Goal: Task Accomplishment & Management: Complete application form

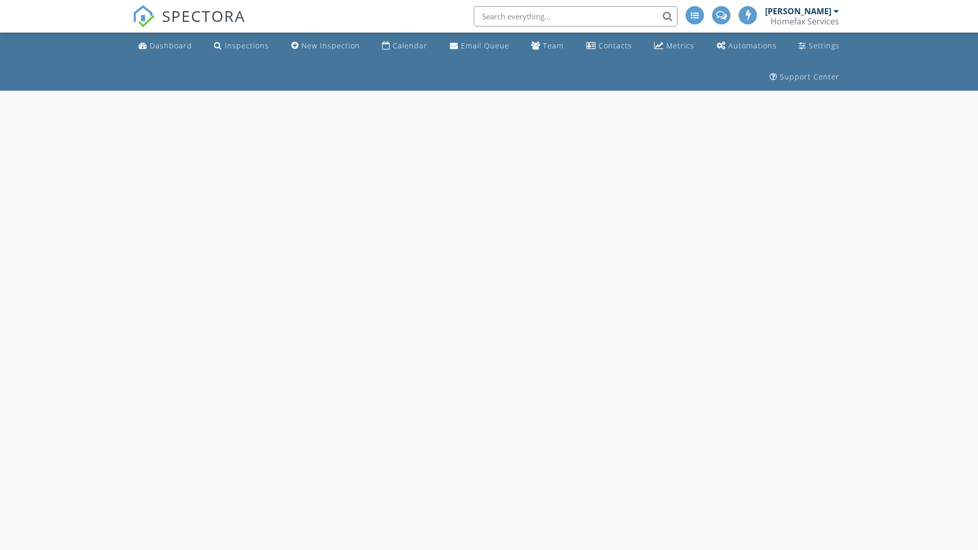
select select "8"
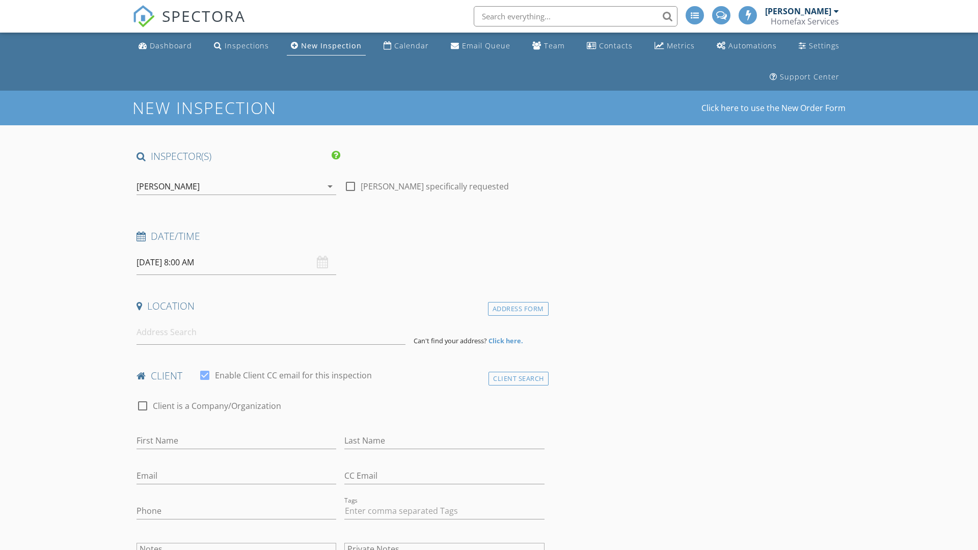
click at [236, 262] on input "[DATE] 8:00 AM" at bounding box center [237, 262] width 200 height 25
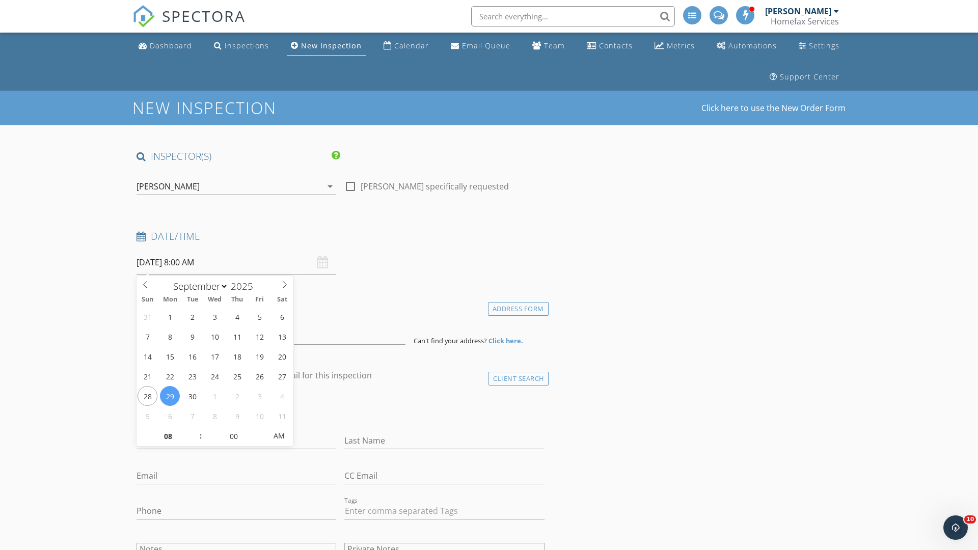
click at [246, 286] on input "2025" at bounding box center [245, 287] width 34 height 14
type input "2025"
type input "09/30/2025 8:00 AM"
click at [168, 436] on input "08" at bounding box center [168, 436] width 63 height 20
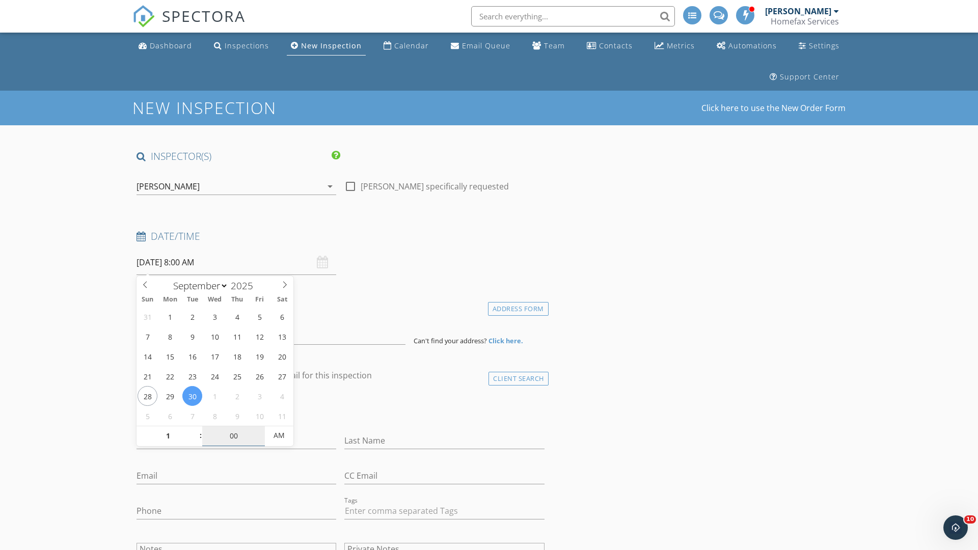
click at [233, 436] on input "00" at bounding box center [233, 436] width 63 height 20
type input "01"
type input "09/30/2025 1:00 AM"
type input "00"
click at [279, 436] on span "AM" at bounding box center [279, 435] width 28 height 20
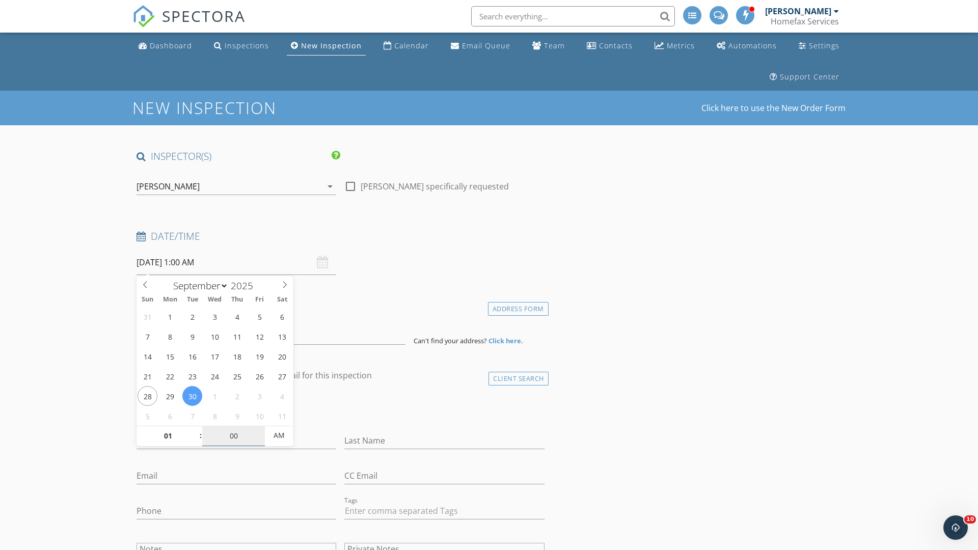
type input "09/30/2025 1:00 PM"
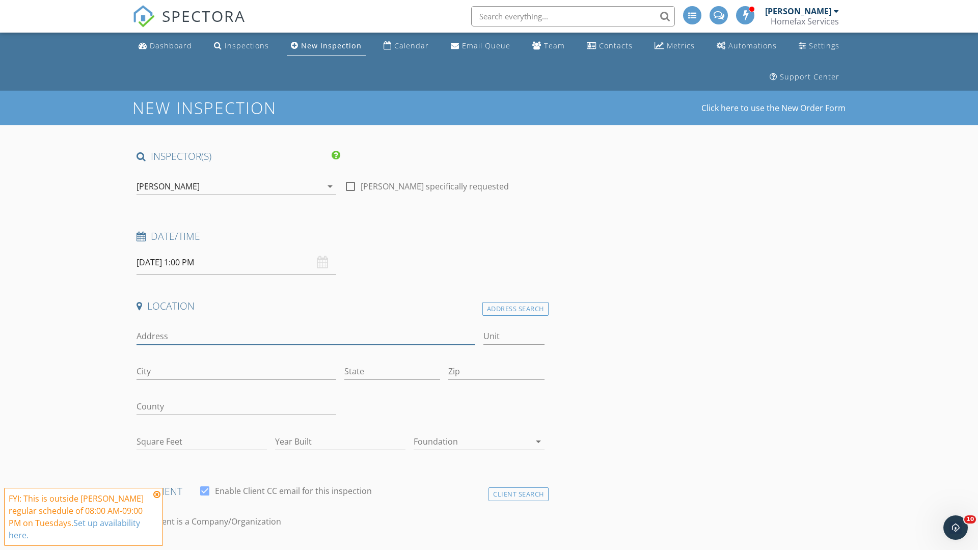
click at [306, 336] on input "Address" at bounding box center [306, 336] width 339 height 17
type input "18055 Macon Street"
click at [236, 371] on input "City" at bounding box center [237, 371] width 200 height 17
type input "Elk River"
click at [392, 371] on input "State" at bounding box center [392, 371] width 96 height 17
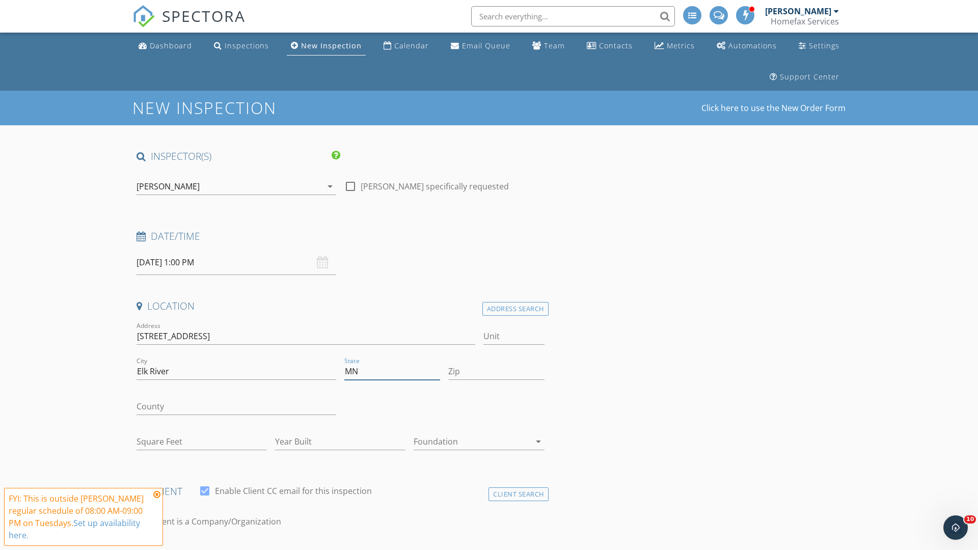
type input "MN"
click at [496, 371] on input "Zip" at bounding box center [496, 371] width 96 height 17
type input "55330"
click at [236, 548] on input "First Name" at bounding box center [237, 556] width 200 height 17
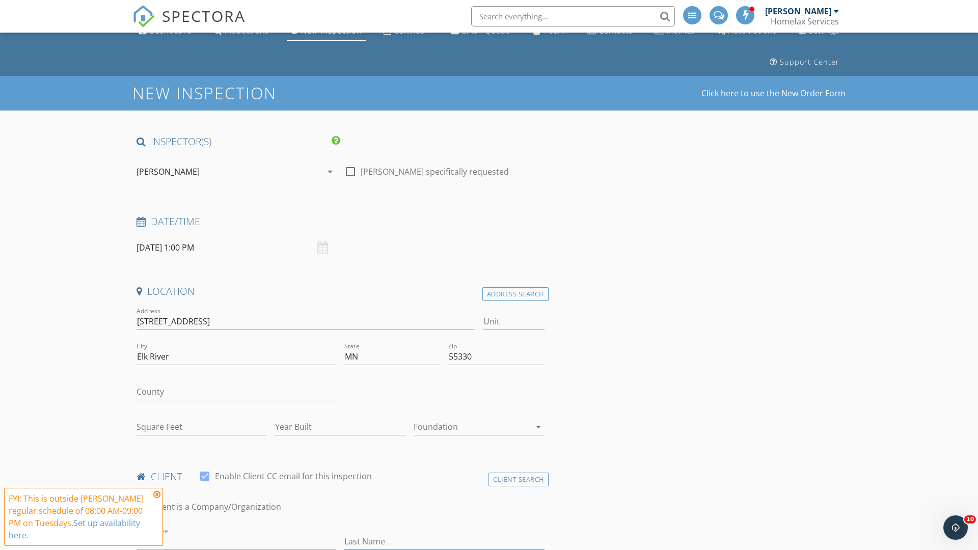
click at [444, 541] on input "Last Name" at bounding box center [444, 541] width 200 height 17
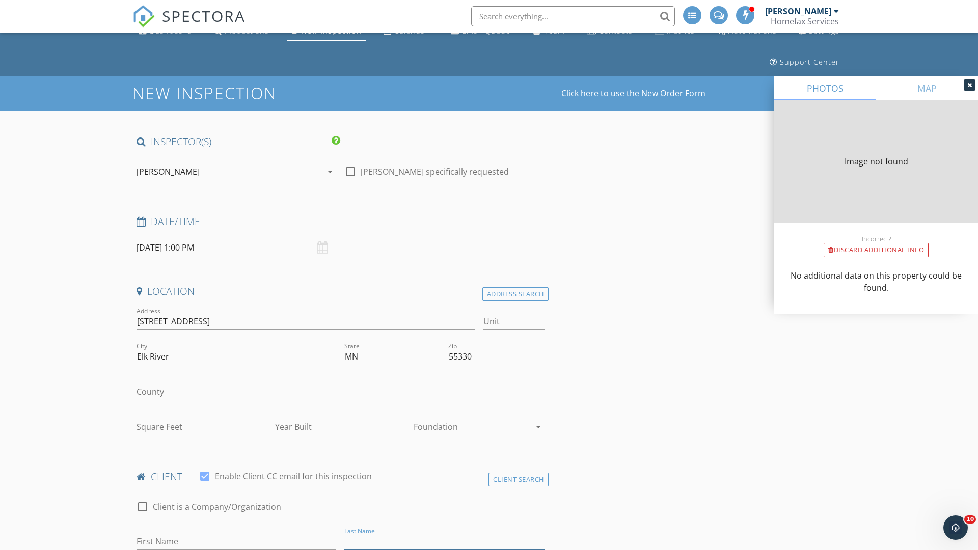
type input "987"
type input "1998"
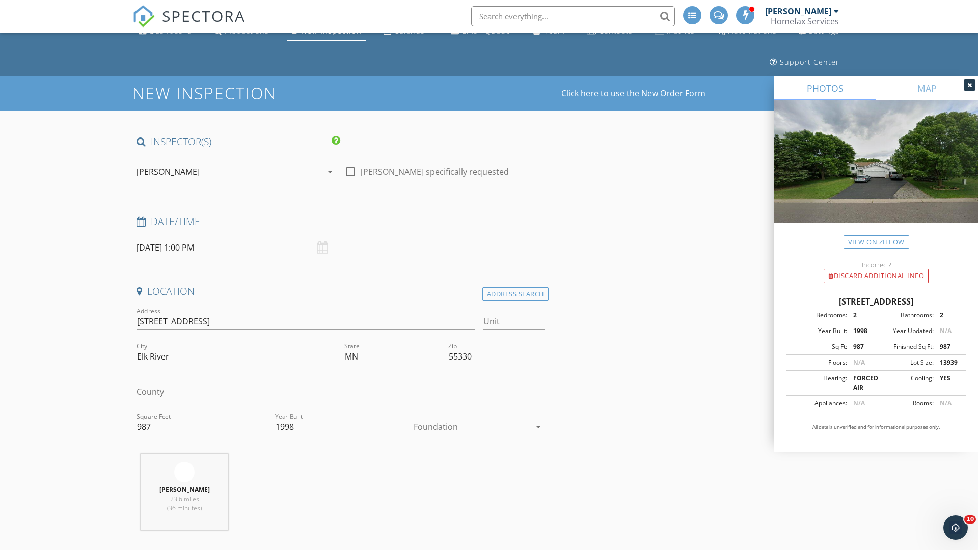
scroll to position [409, 0]
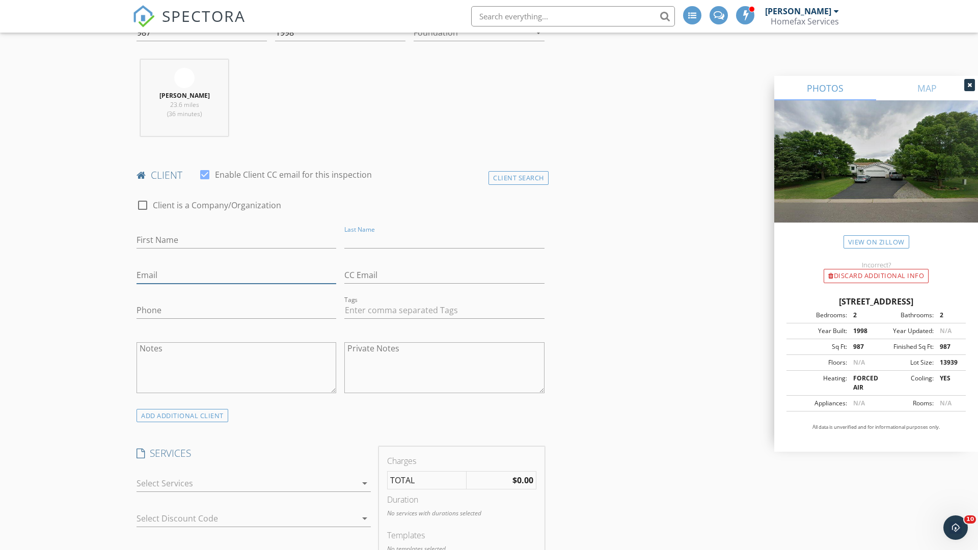
click at [236, 275] on input "Email" at bounding box center [237, 275] width 200 height 17
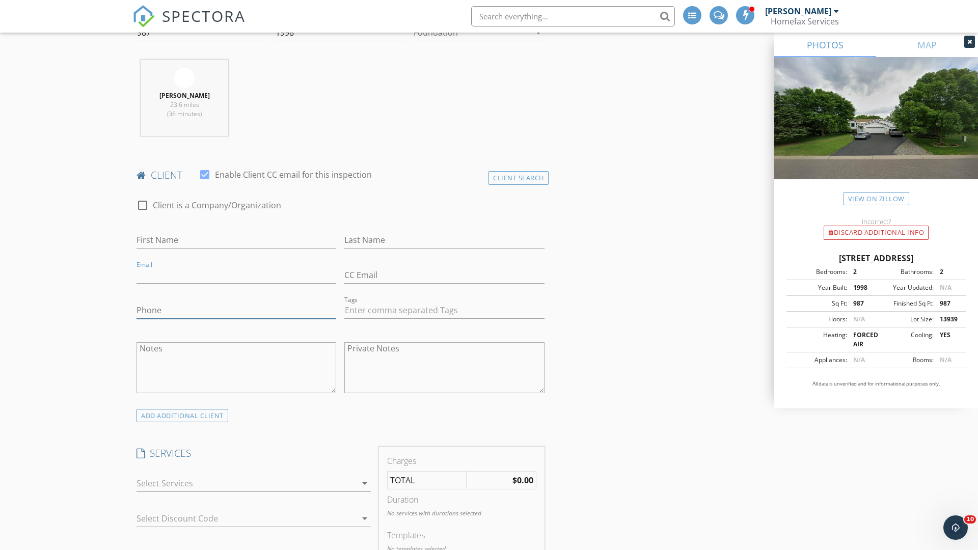
click at [236, 310] on input "Phone" at bounding box center [237, 310] width 200 height 17
click at [247, 486] on div at bounding box center [247, 483] width 220 height 16
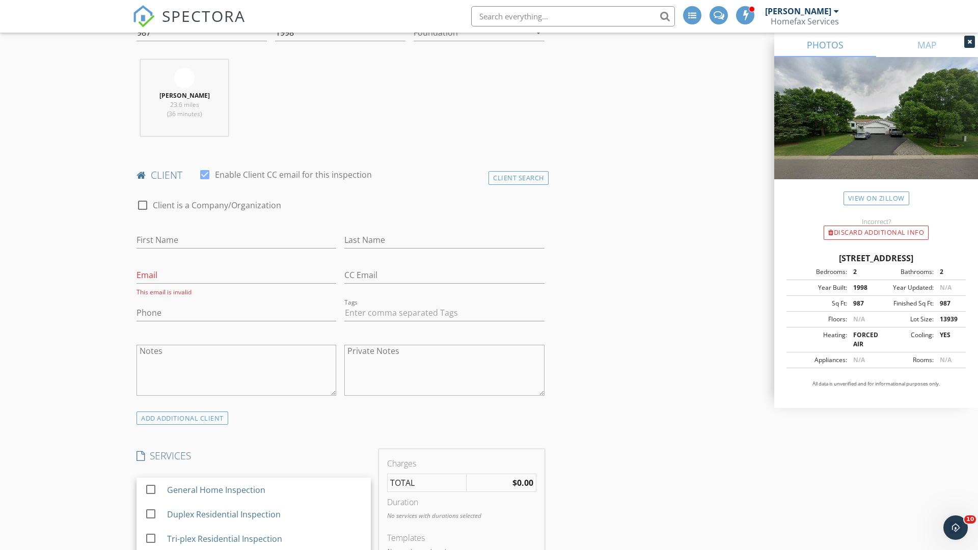
click at [264, 490] on div "General Home Inspection" at bounding box center [265, 490] width 196 height 20
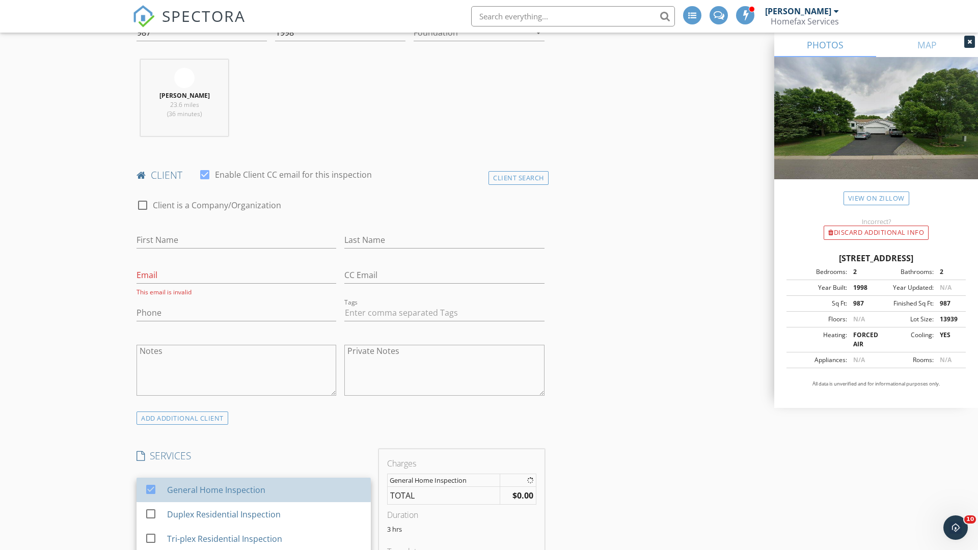
checkbox input "false"
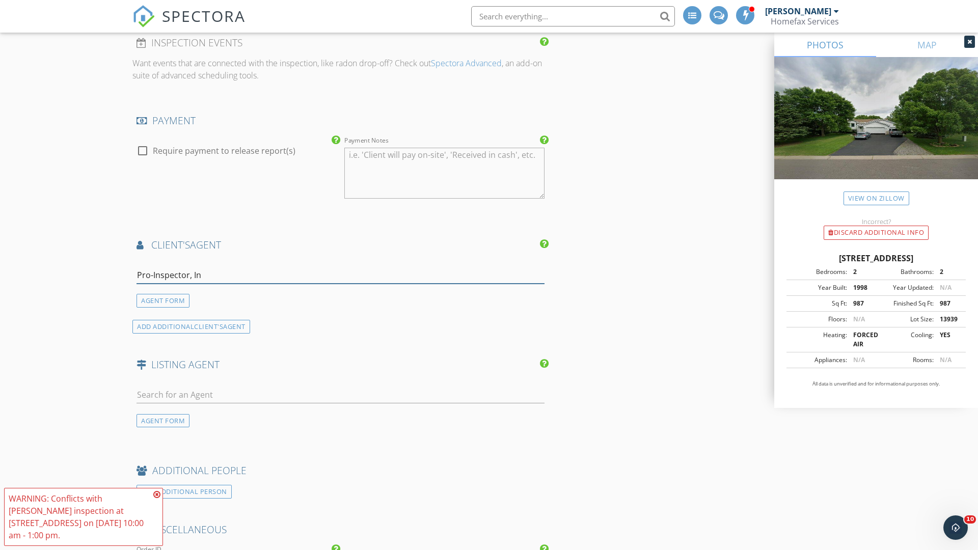
type input "Pro-Inspector, Inc"
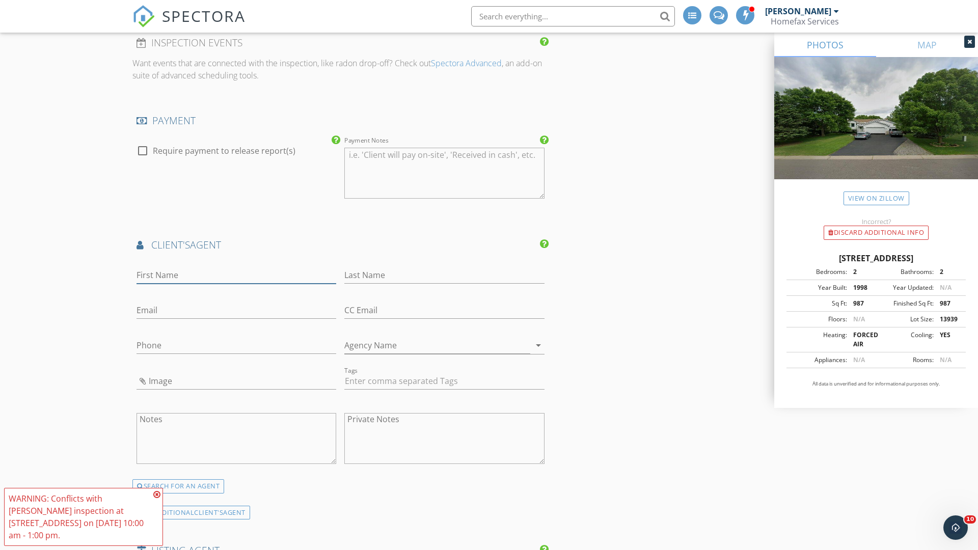
click at [236, 275] on input "First Name" at bounding box center [237, 275] width 200 height 17
type input "Guy"
click at [444, 275] on input "text" at bounding box center [444, 275] width 200 height 17
type input "Wikman"
click at [236, 310] on input "text" at bounding box center [237, 310] width 200 height 17
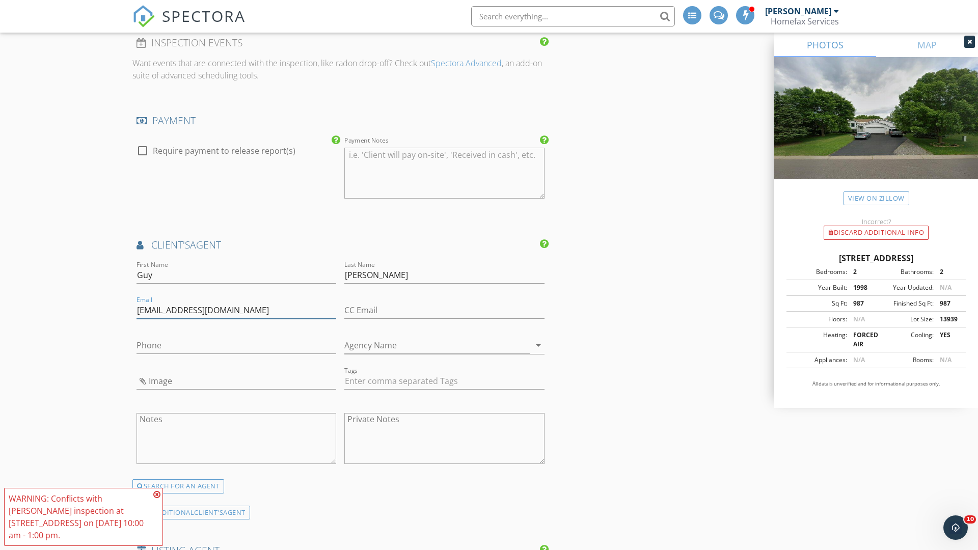
type input "guyw@pro-inspector.com"
click at [236, 345] on input "text" at bounding box center [237, 345] width 200 height 17
type input "952-250-1291"
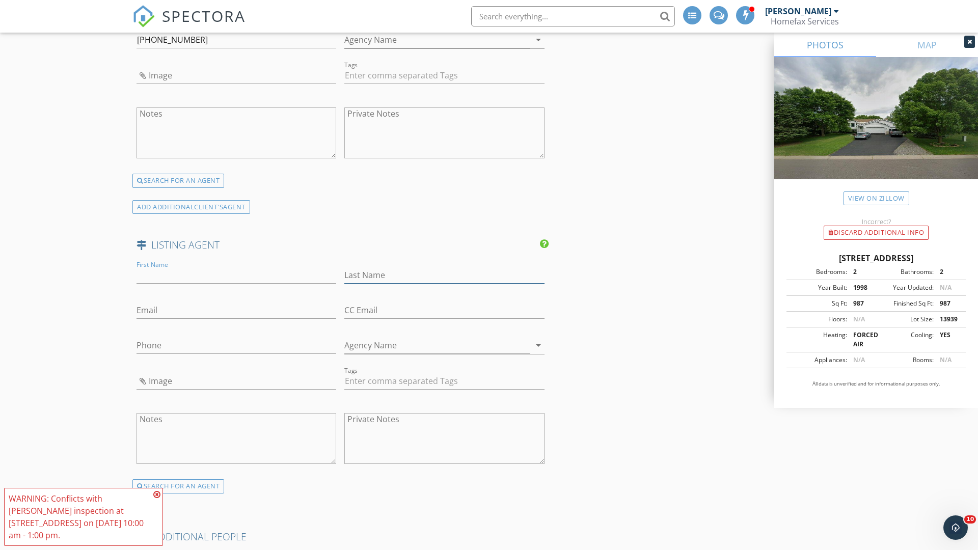
click at [444, 275] on input "text" at bounding box center [444, 275] width 200 height 17
click at [236, 310] on input "text" at bounding box center [237, 310] width 200 height 17
click at [236, 345] on input "text" at bounding box center [237, 345] width 200 height 17
